Goal: Find specific page/section: Find specific page/section

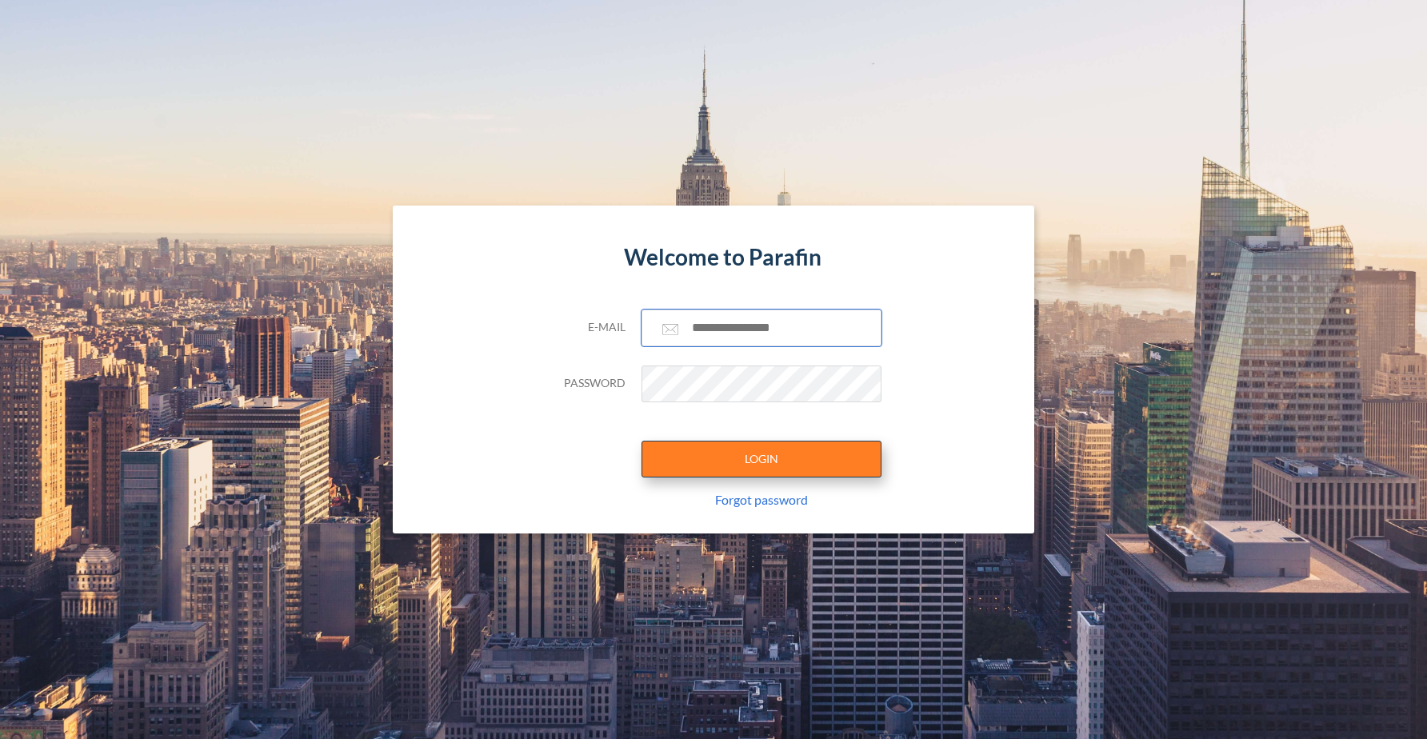
type input "**********"
click at [760, 459] on button "LOGIN" at bounding box center [762, 459] width 240 height 37
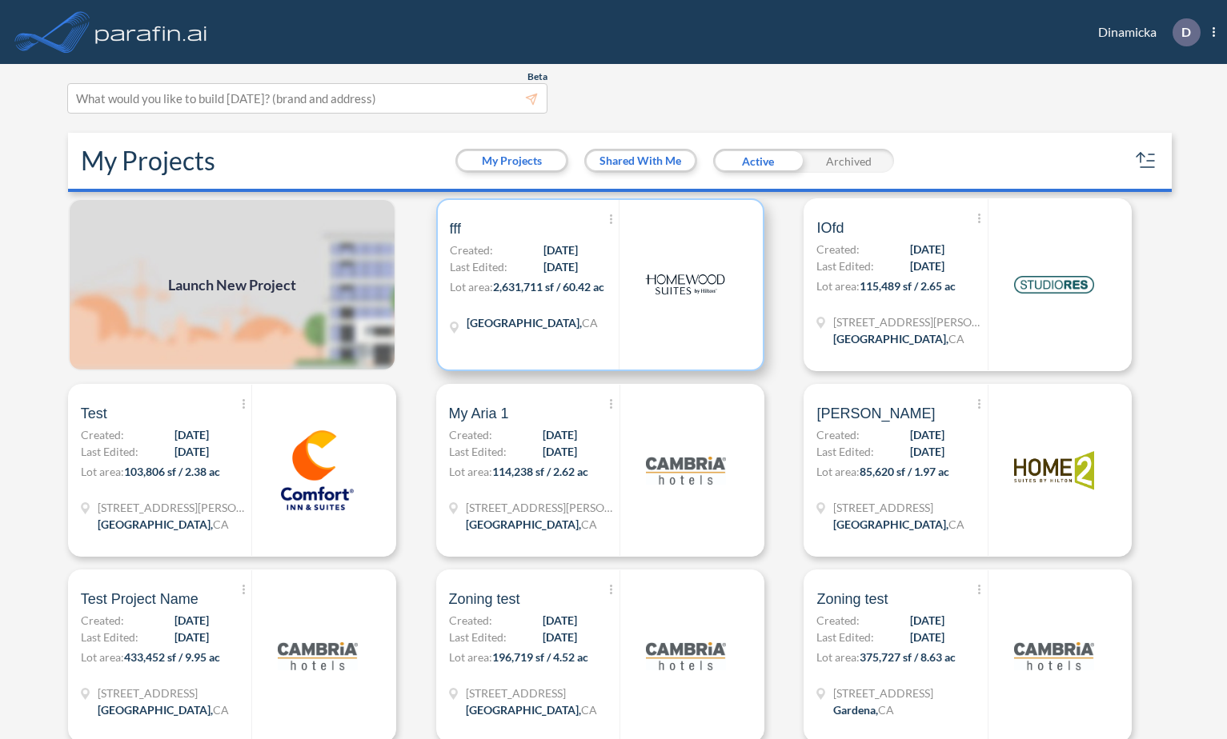
click at [576, 278] on p "Lot area: 2,631,711 sf / 60.42 ac" at bounding box center [535, 289] width 170 height 23
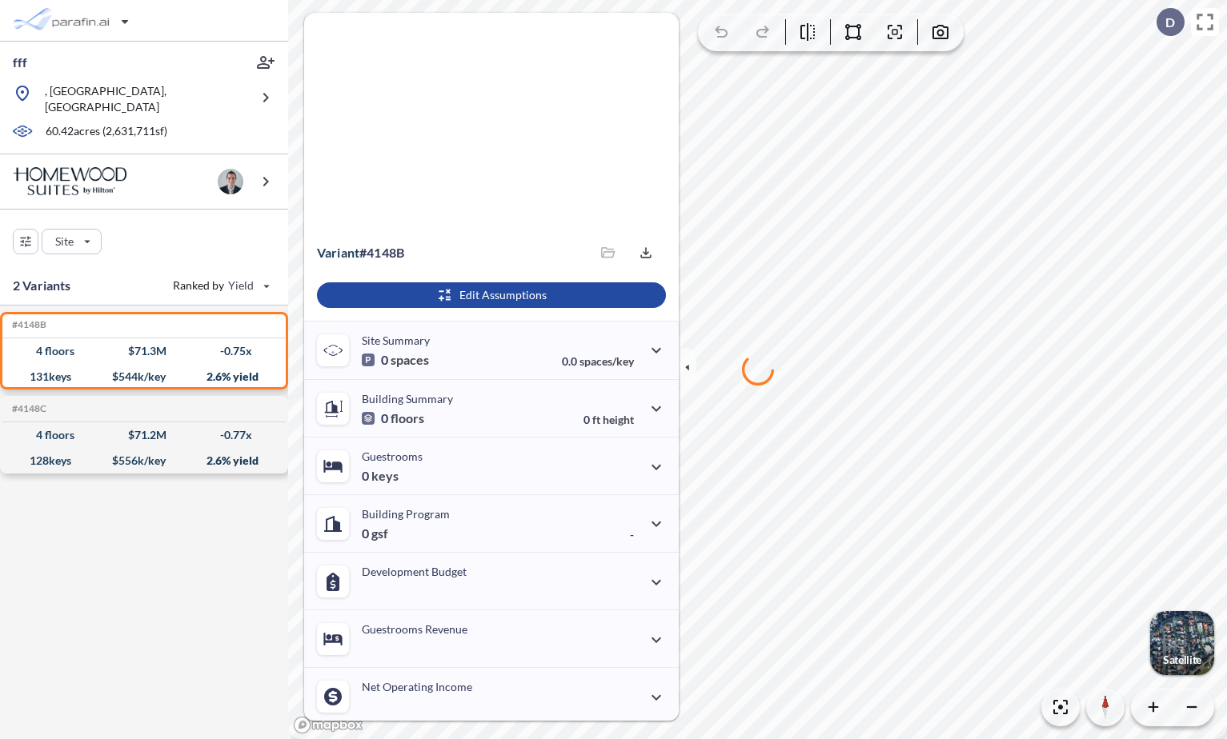
click at [102, 615] on div "#4148B Development Report Design Report 4 floors $ 71.3 M -0.75 x 131 keys $ 54…" at bounding box center [144, 529] width 288 height 446
